Goal: Check status

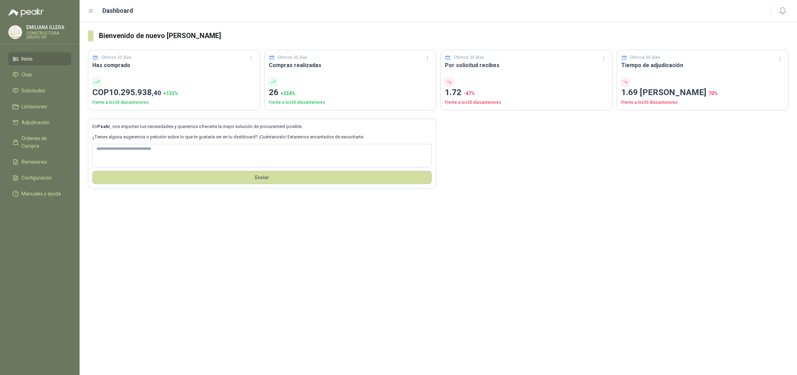
click at [35, 60] on li "Inicio" at bounding box center [39, 59] width 55 height 8
click at [34, 90] on span "Solicitudes" at bounding box center [33, 91] width 24 height 8
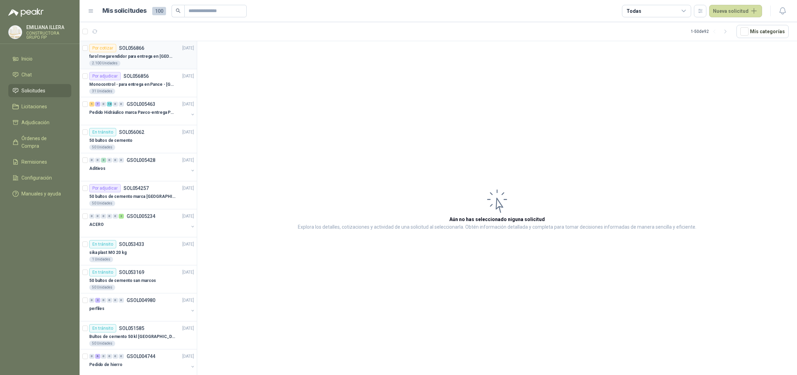
click at [151, 57] on p "farol megarendidor para entrega en [GEOGRAPHIC_DATA]" at bounding box center [132, 56] width 86 height 7
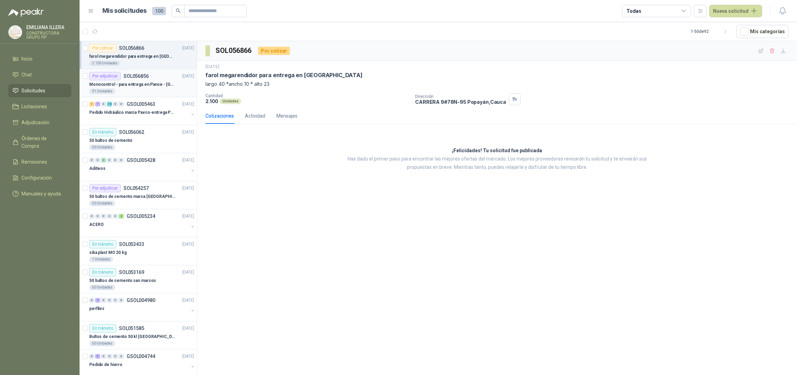
click at [134, 90] on div "31 Unidades" at bounding box center [141, 92] width 105 height 6
